Goal: Check status: Check status

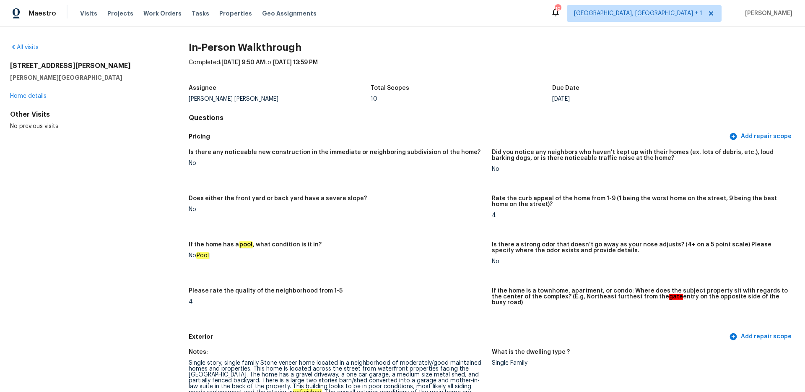
scroll to position [1722, 0]
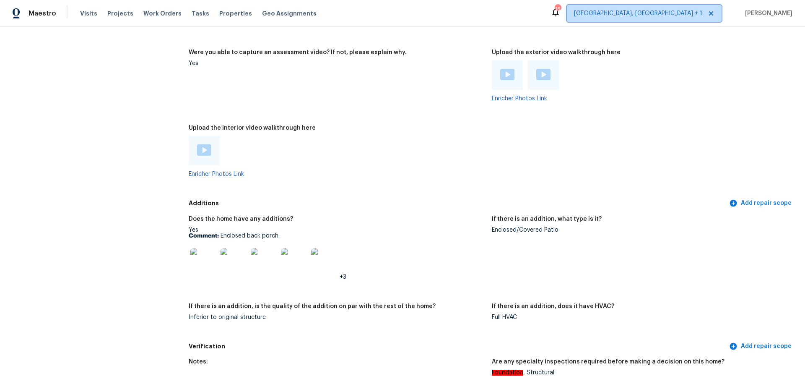
click at [676, 9] on span "[GEOGRAPHIC_DATA], [GEOGRAPHIC_DATA] + 1" at bounding box center [638, 13] width 128 height 8
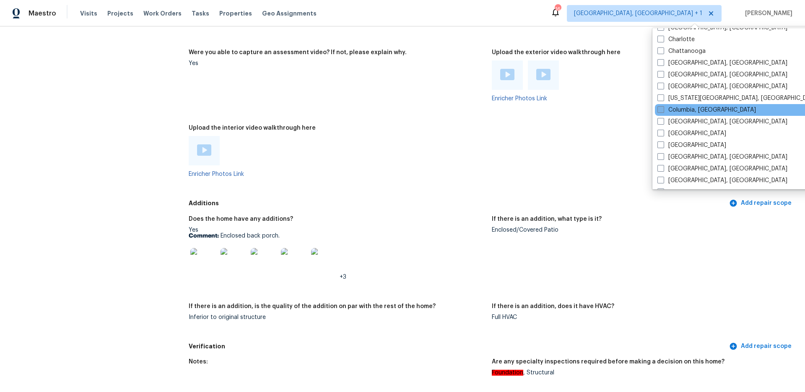
scroll to position [143, 0]
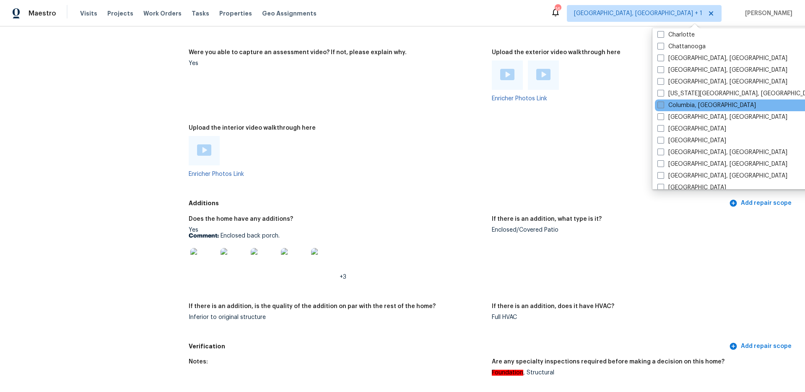
click at [667, 104] on label "Columbia, [GEOGRAPHIC_DATA]" at bounding box center [707, 105] width 99 height 8
click at [663, 104] on input "Columbia, [GEOGRAPHIC_DATA]" at bounding box center [660, 103] width 5 height 5
checkbox input "true"
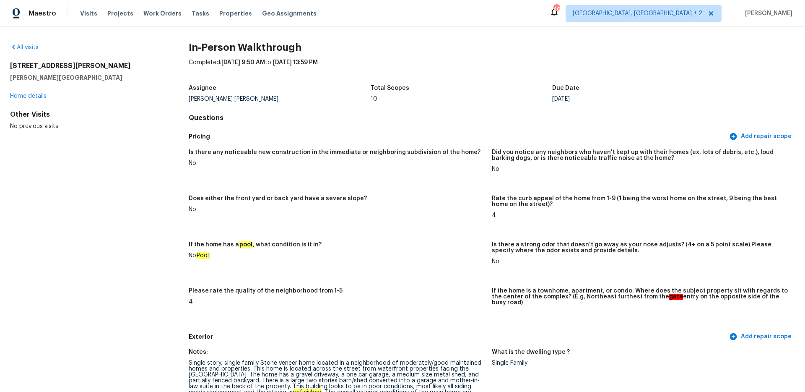
click at [39, 43] on div "All visits" at bounding box center [86, 47] width 152 height 8
click at [16, 51] on div "All visits" at bounding box center [86, 47] width 152 height 8
click at [26, 43] on div "All visits [STREET_ADDRESS][PERSON_NAME][PERSON_NAME] Home details Other Visits…" at bounding box center [402, 208] width 805 height 365
click at [26, 45] on link "All visits" at bounding box center [24, 47] width 29 height 6
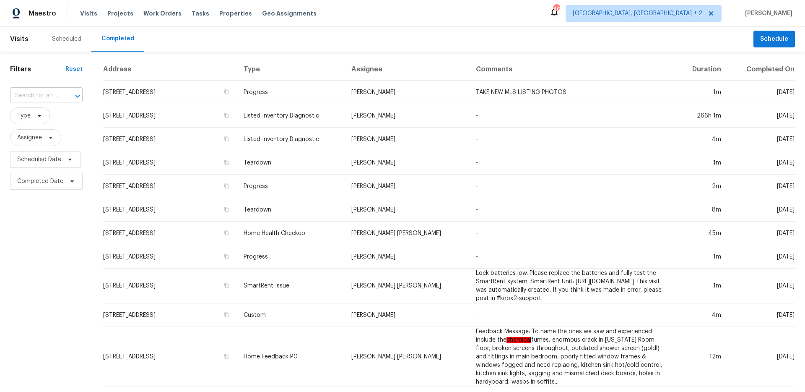
click at [48, 94] on input "text" at bounding box center [34, 95] width 49 height 13
paste input "[STREET_ADDRESS][PERSON_NAME]"
type input "[STREET_ADDRESS][PERSON_NAME]"
click at [59, 121] on li "[STREET_ADDRESS][PERSON_NAME]" at bounding box center [45, 118] width 71 height 23
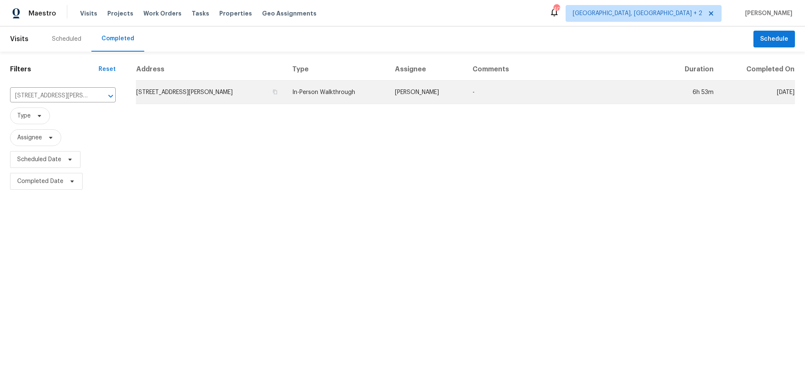
click at [311, 97] on td "In-Person Walkthrough" at bounding box center [337, 92] width 103 height 23
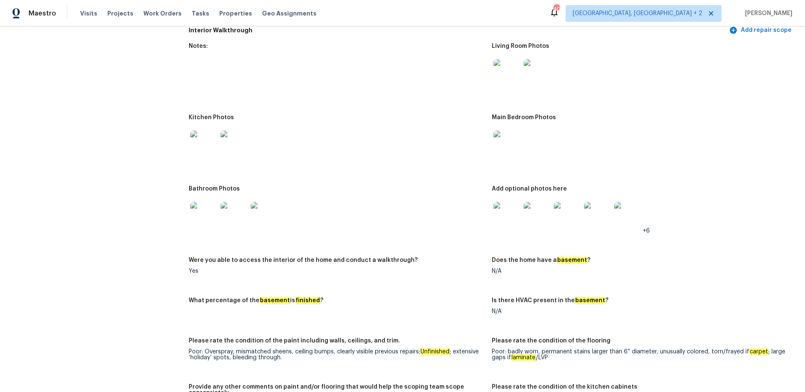
scroll to position [962, 0]
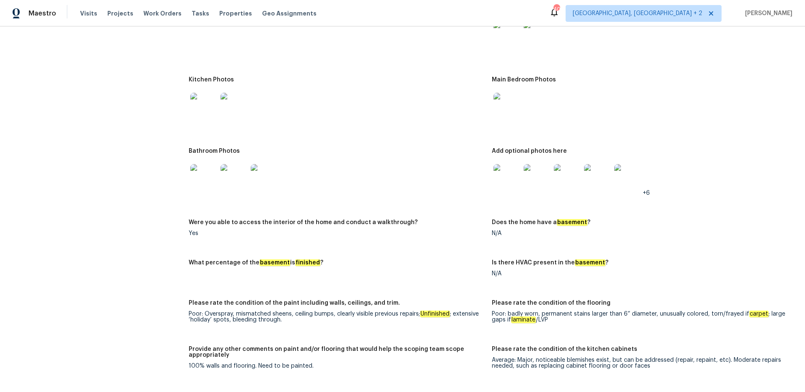
click at [503, 174] on img at bounding box center [507, 177] width 27 height 27
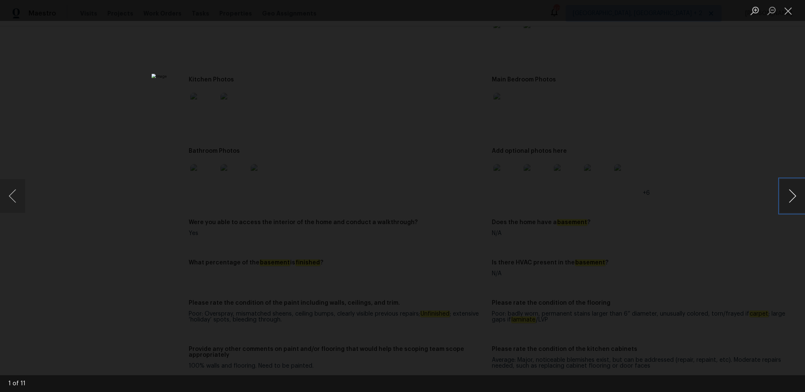
click at [800, 198] on button "Next image" at bounding box center [792, 196] width 25 height 34
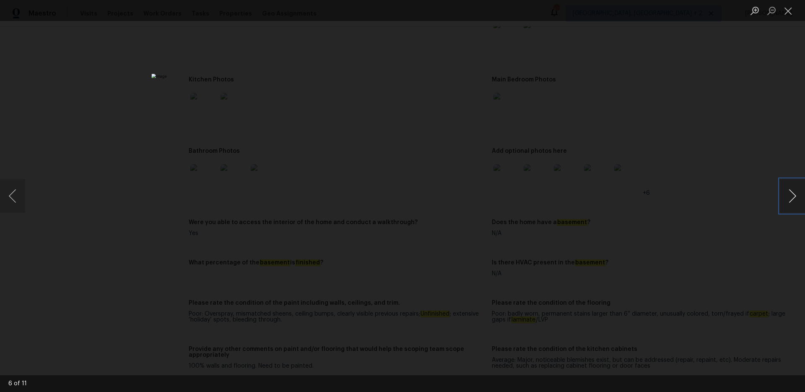
click at [800, 198] on button "Next image" at bounding box center [792, 196] width 25 height 34
click at [795, 9] on button "Close lightbox" at bounding box center [788, 10] width 17 height 15
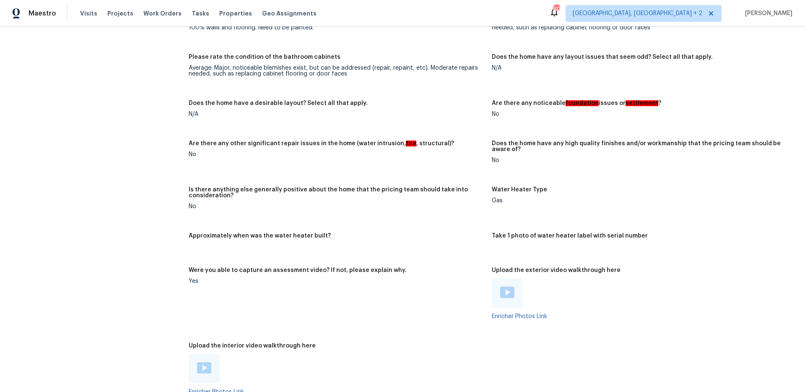
scroll to position [1359, 0]
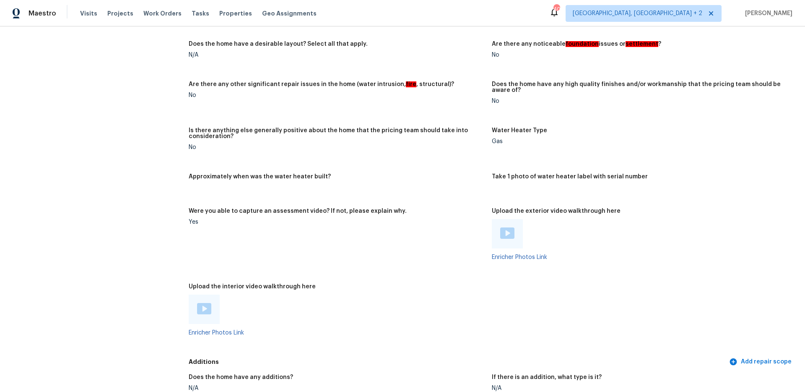
click at [207, 303] on img at bounding box center [204, 308] width 14 height 11
